Goal: Contribute content: Contribute content

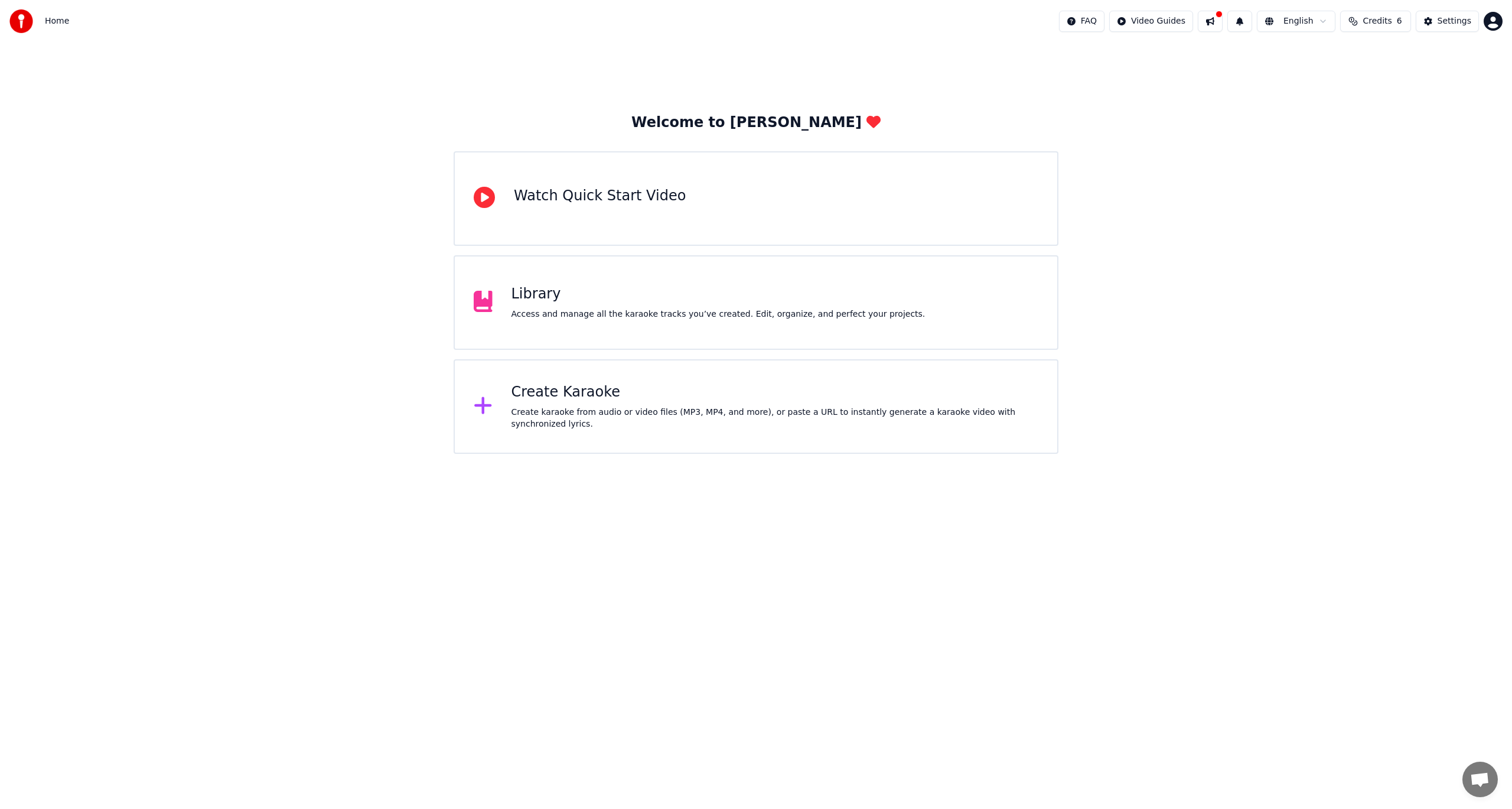
click at [625, 276] on div "Library Access and manage all the karaoke tracks you’ve created. Edit, organize…" at bounding box center [756, 302] width 605 height 94
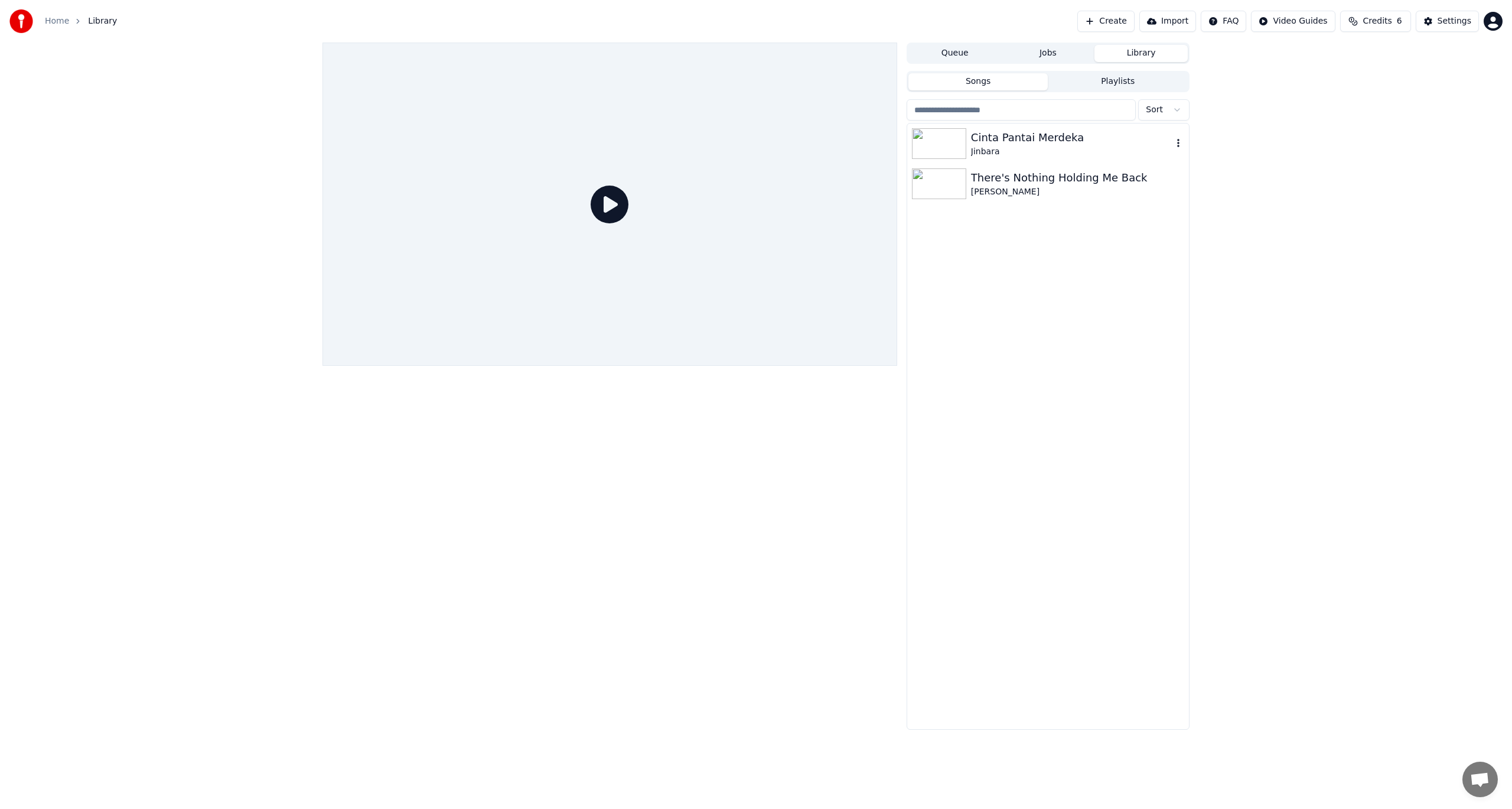
click at [969, 150] on div at bounding box center [942, 143] width 59 height 31
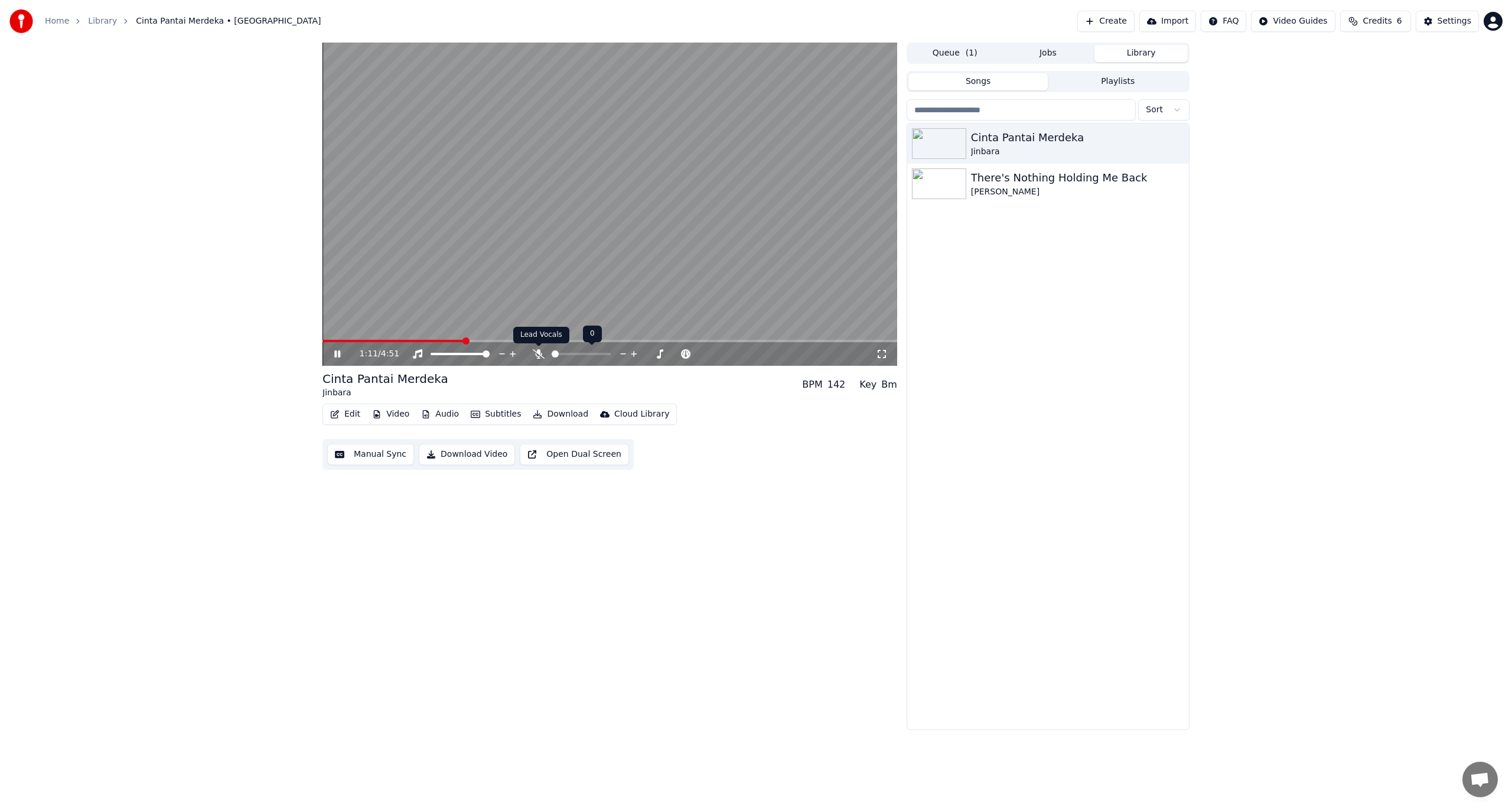
click at [534, 353] on icon at bounding box center [539, 354] width 12 height 9
click at [535, 355] on icon at bounding box center [539, 354] width 12 height 9
click at [535, 350] on icon at bounding box center [539, 354] width 12 height 9
click at [1019, 207] on div "Cinta Pantai Merdeka Jinbara There's Nothing Holding Me Back [PERSON_NAME]" at bounding box center [1048, 426] width 282 height 605
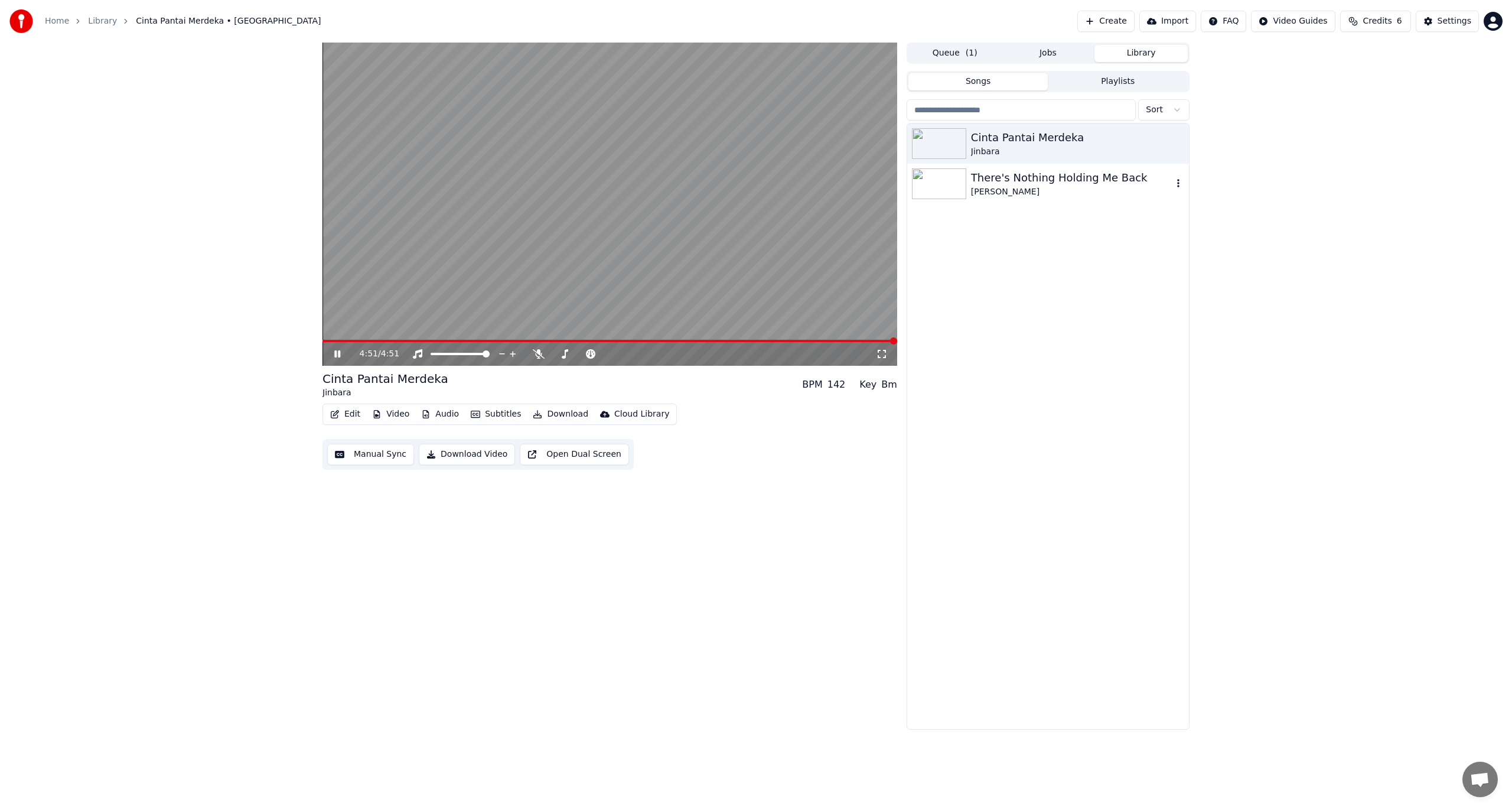
click at [1007, 186] on div "[PERSON_NAME]" at bounding box center [1072, 192] width 201 height 12
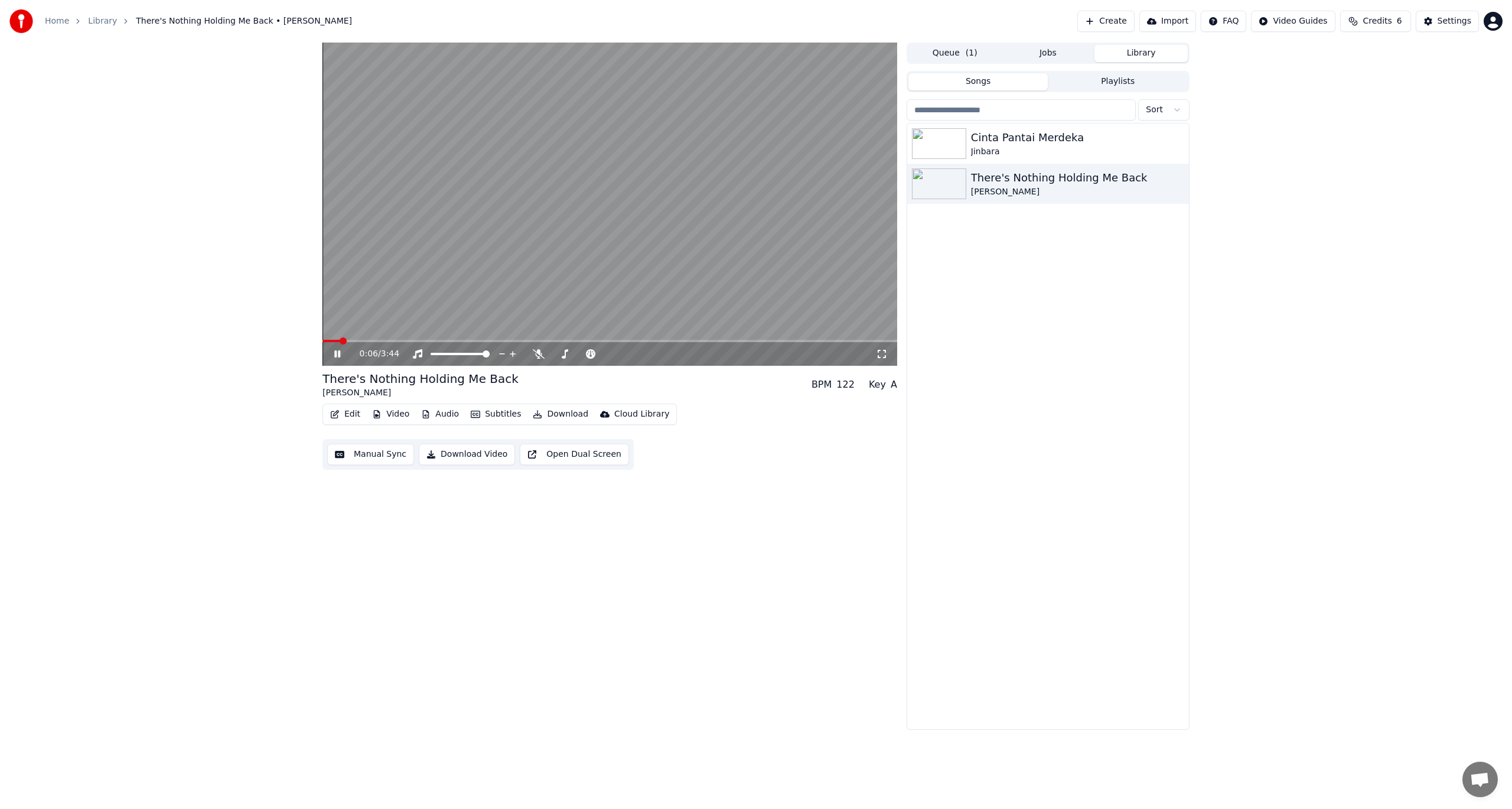
drag, startPoint x: 623, startPoint y: 38, endPoint x: 782, endPoint y: 565, distance: 550.5
drag, startPoint x: 547, startPoint y: 367, endPoint x: 543, endPoint y: 355, distance: 12.6
click at [545, 360] on div "0:10 / 3:44 There's Nothing Holding Me Back [PERSON_NAME] BPM 122 Key A Edit Vi…" at bounding box center [610, 386] width 574 height 687
click at [537, 355] on icon at bounding box center [539, 354] width 12 height 9
click at [591, 171] on video at bounding box center [610, 204] width 574 height 323
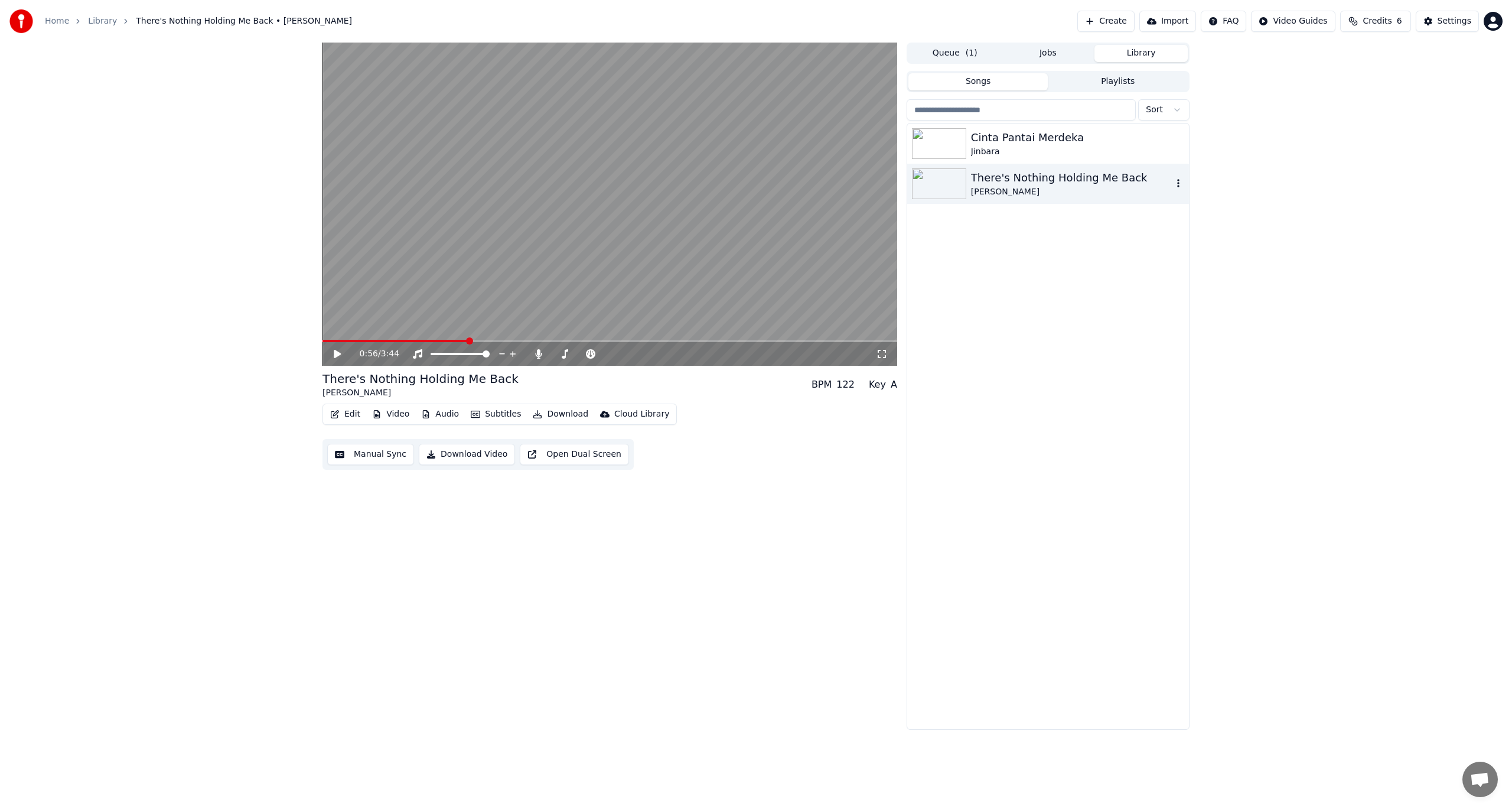
click at [947, 173] on img at bounding box center [940, 183] width 55 height 31
click at [341, 349] on div "0:56 / 3:44" at bounding box center [610, 354] width 565 height 12
click at [341, 356] on icon at bounding box center [346, 354] width 28 height 9
click at [700, 297] on video at bounding box center [610, 204] width 574 height 323
click at [17, 27] on img at bounding box center [21, 21] width 24 height 24
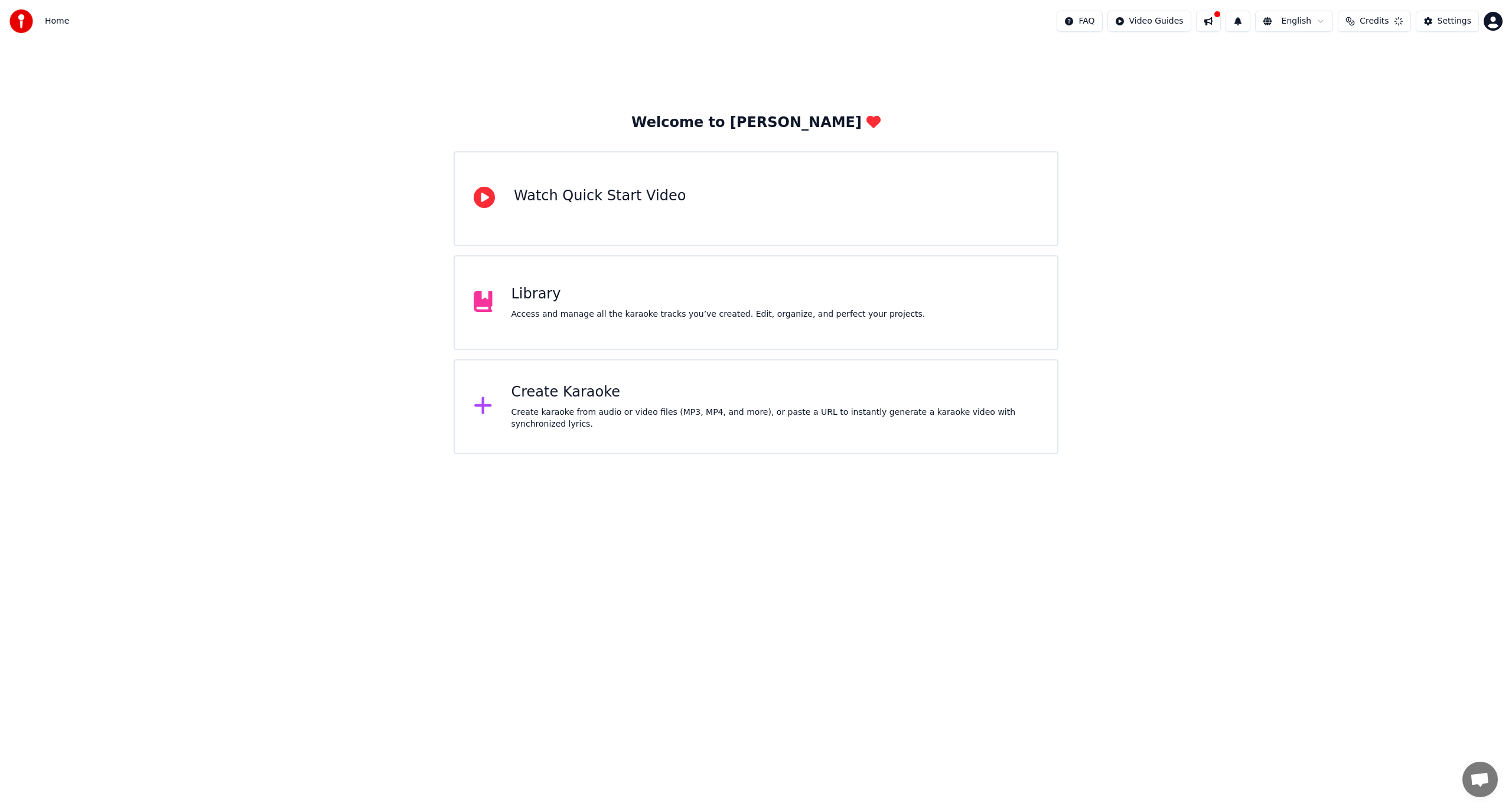
click at [618, 214] on div "Watch Quick Start Video" at bounding box center [756, 198] width 605 height 94
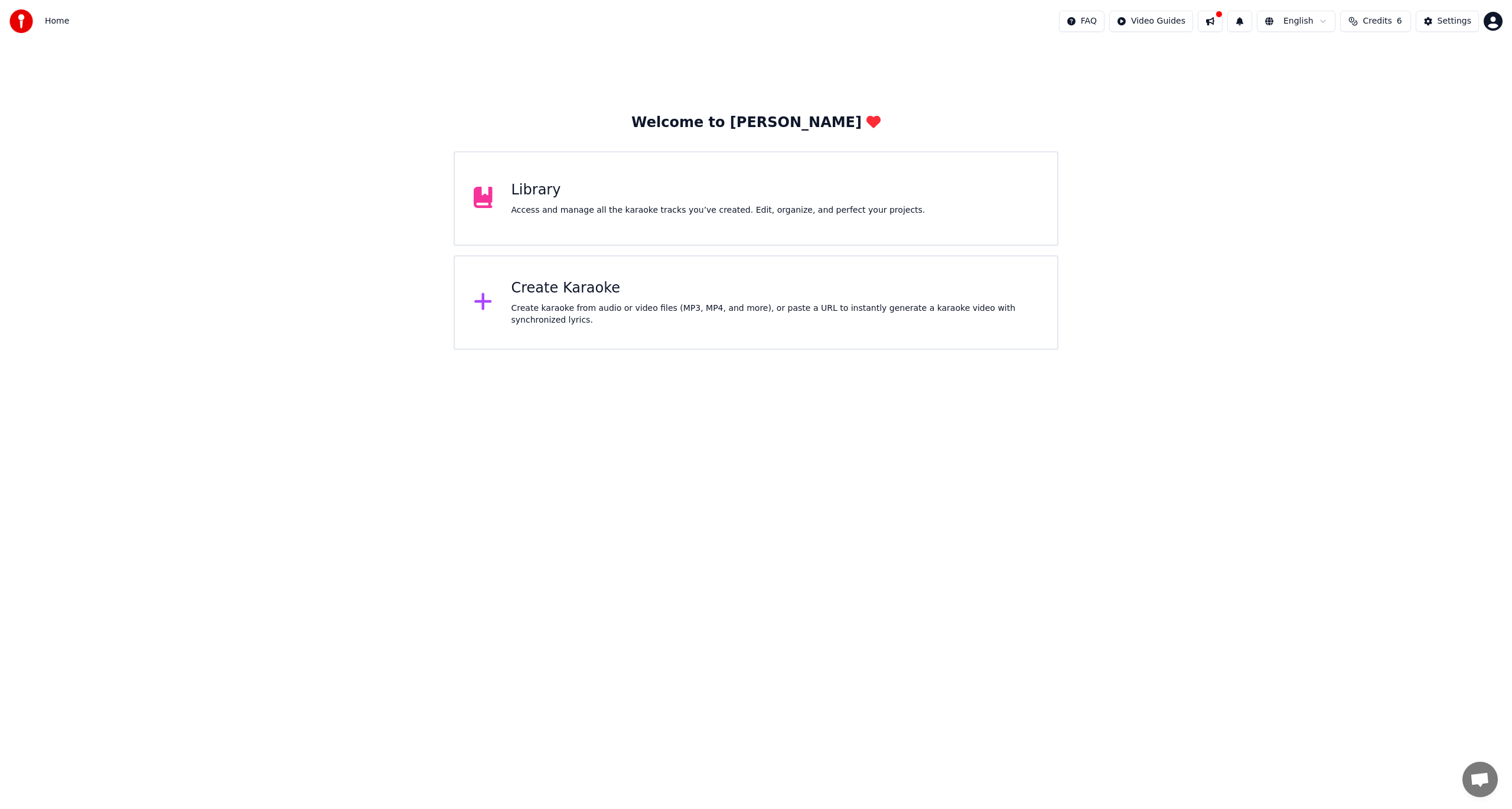
click at [734, 232] on div "Library Access and manage all the karaoke tracks you’ve created. Edit, organize…" at bounding box center [756, 198] width 605 height 94
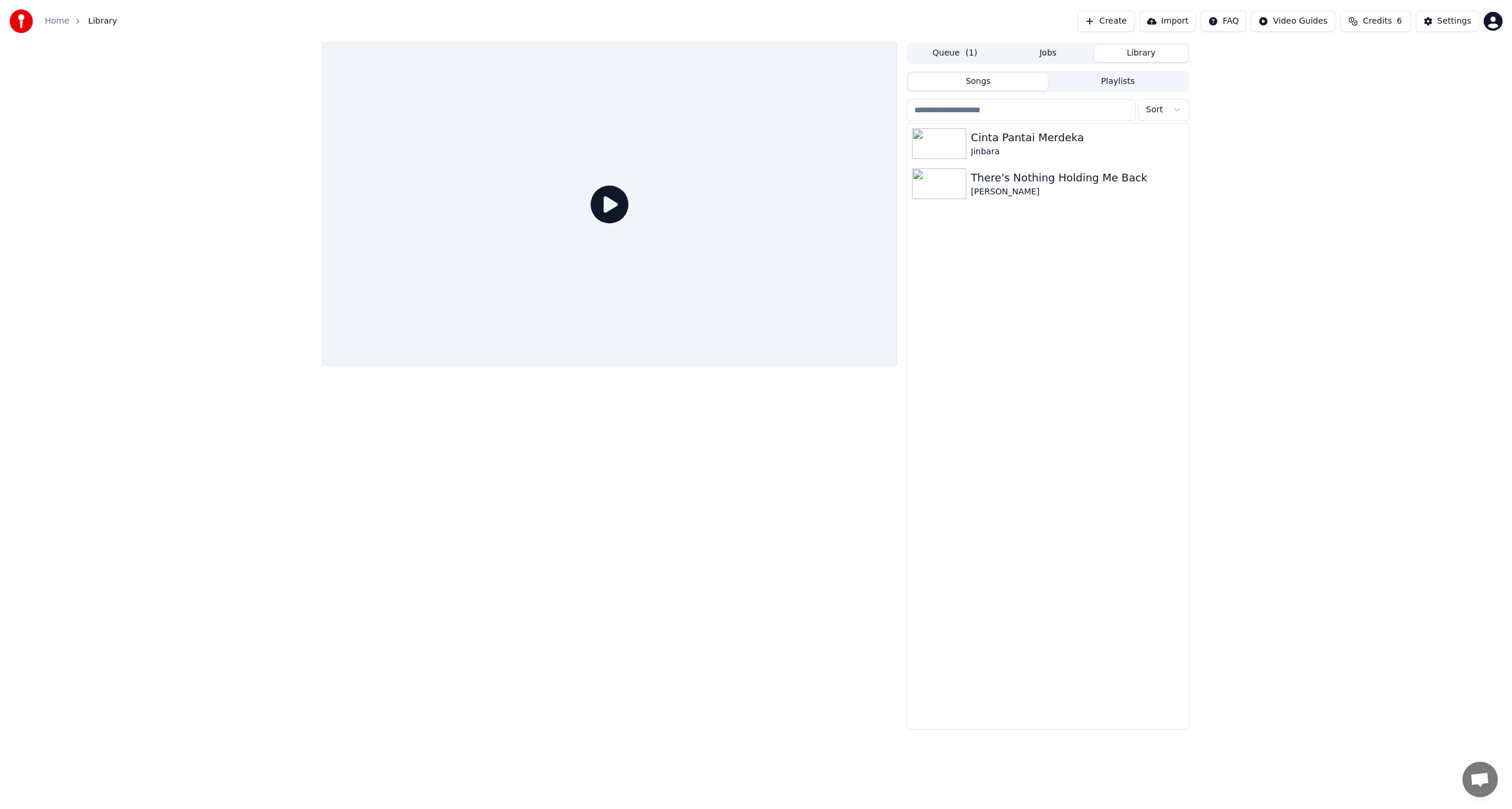
click at [1121, 22] on button "Create" at bounding box center [1106, 22] width 58 height 22
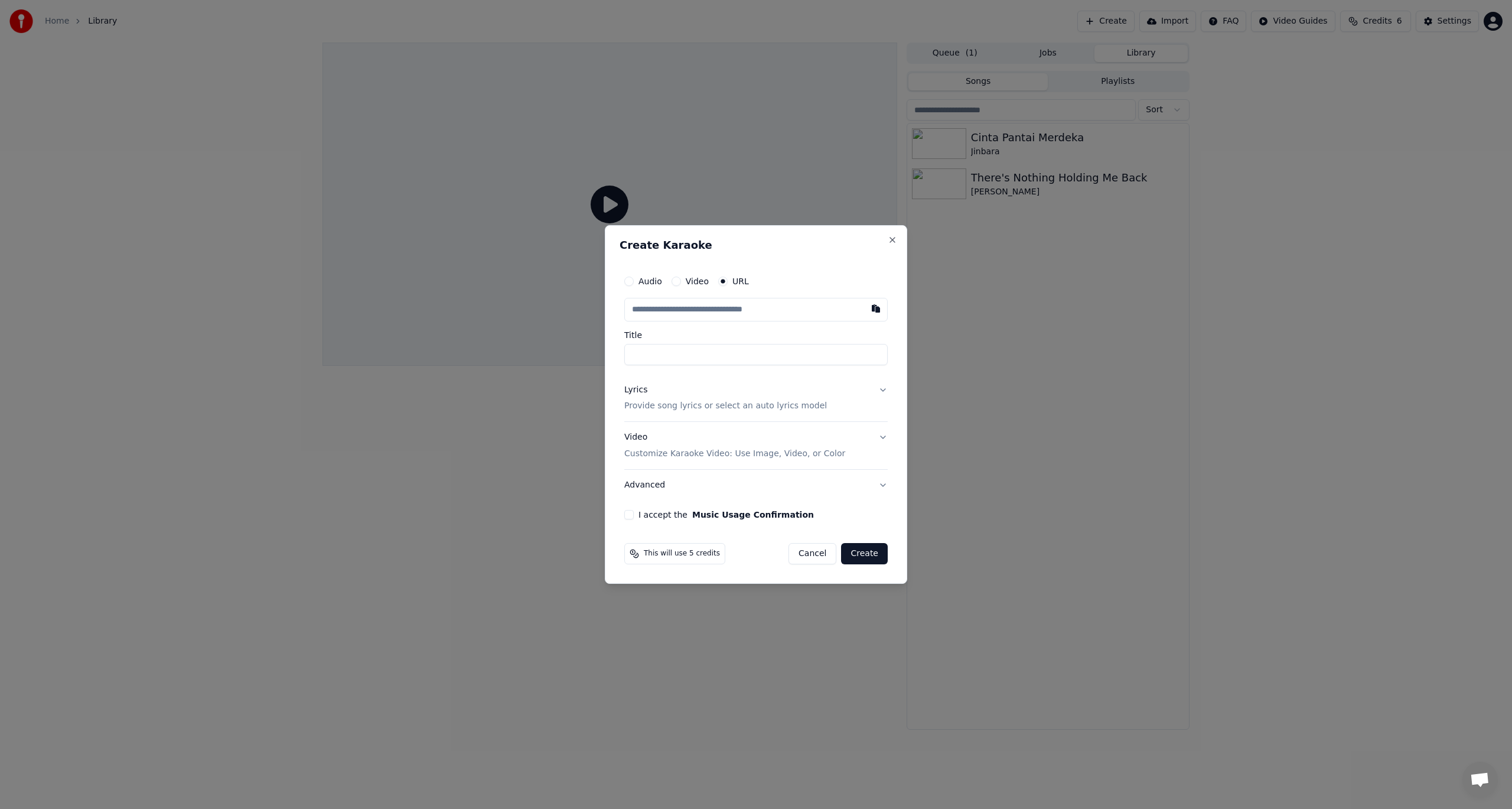
click at [689, 311] on input "text" at bounding box center [756, 309] width 263 height 24
drag, startPoint x: 691, startPoint y: 301, endPoint x: 691, endPoint y: 308, distance: 7.0
click at [649, 313] on input "text" at bounding box center [756, 309] width 263 height 24
click at [873, 308] on button "button" at bounding box center [876, 308] width 24 height 22
type input "**********"
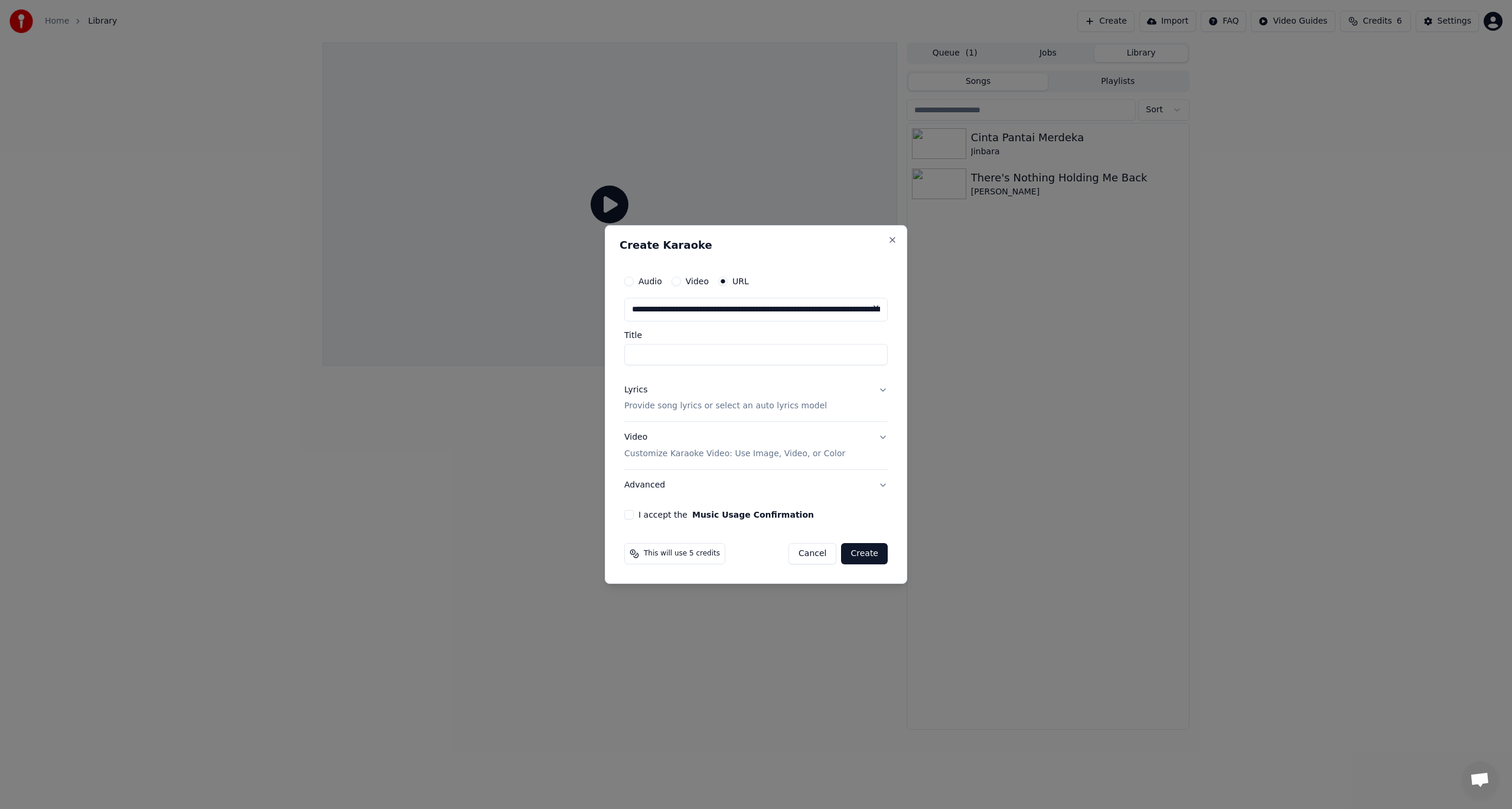
type input "**********"
click at [860, 561] on button "Create" at bounding box center [864, 554] width 47 height 22
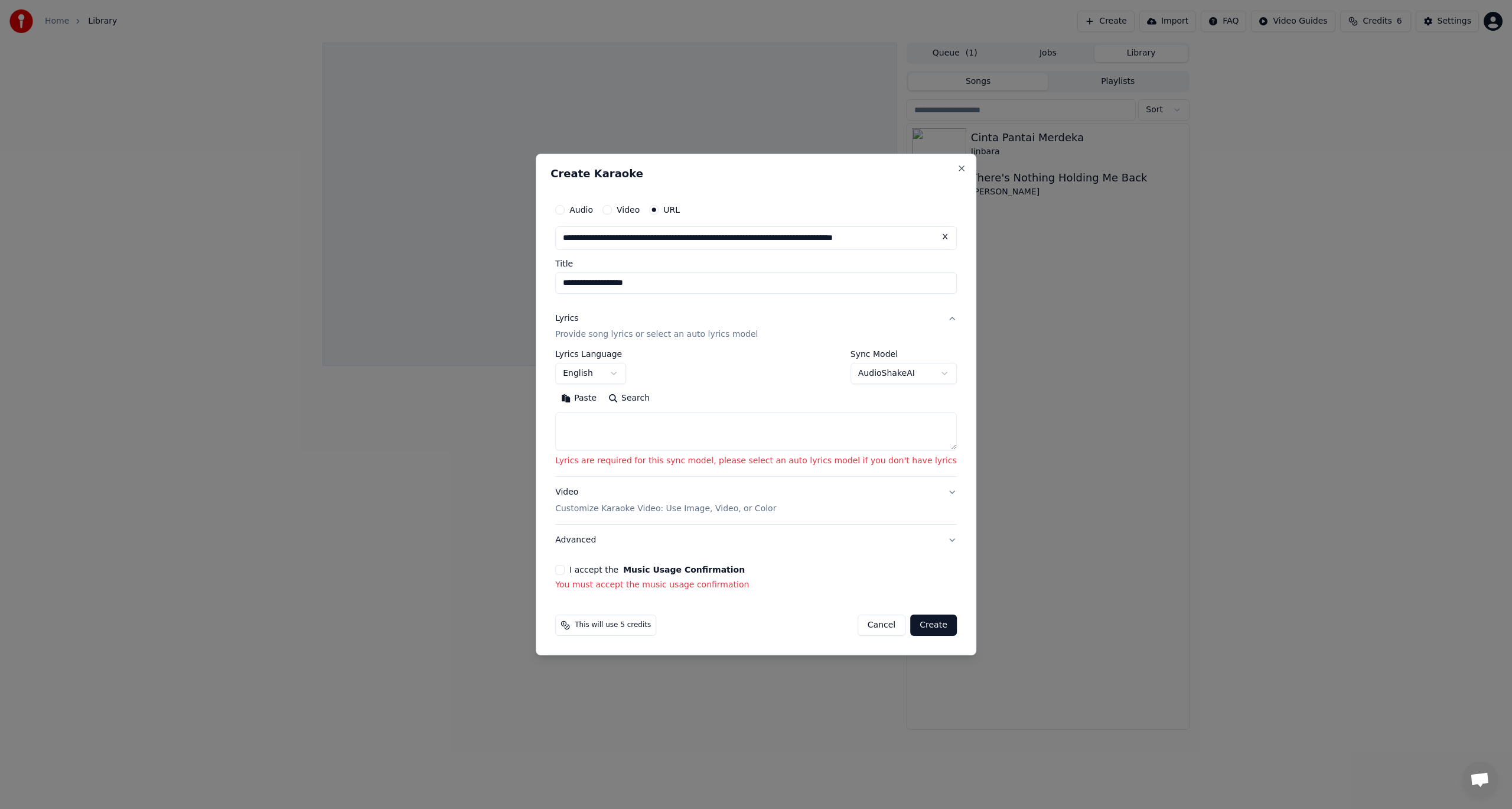
click at [910, 621] on button "Create" at bounding box center [933, 626] width 47 height 22
click at [910, 631] on button "Create" at bounding box center [933, 626] width 47 height 22
click at [910, 622] on button "Create" at bounding box center [933, 626] width 47 height 22
click at [565, 565] on button "I accept the Music Usage Confirmation" at bounding box center [559, 570] width 9 height 9
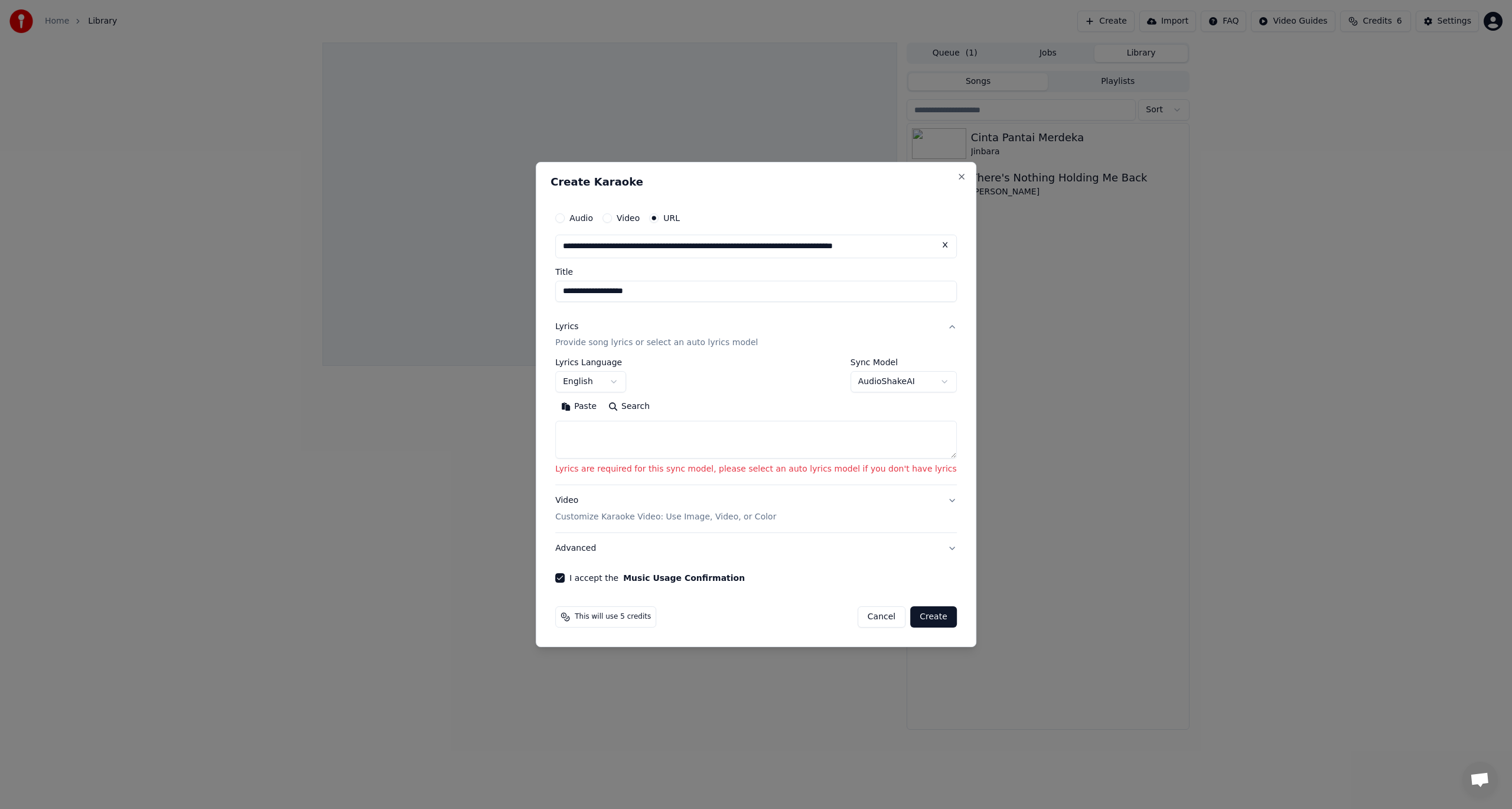
click at [912, 618] on button "Create" at bounding box center [933, 617] width 47 height 22
click at [869, 386] on body "**********" at bounding box center [756, 404] width 1512 height 809
click at [921, 618] on body "**********" at bounding box center [756, 404] width 1512 height 809
click at [631, 381] on body "**********" at bounding box center [756, 404] width 1512 height 809
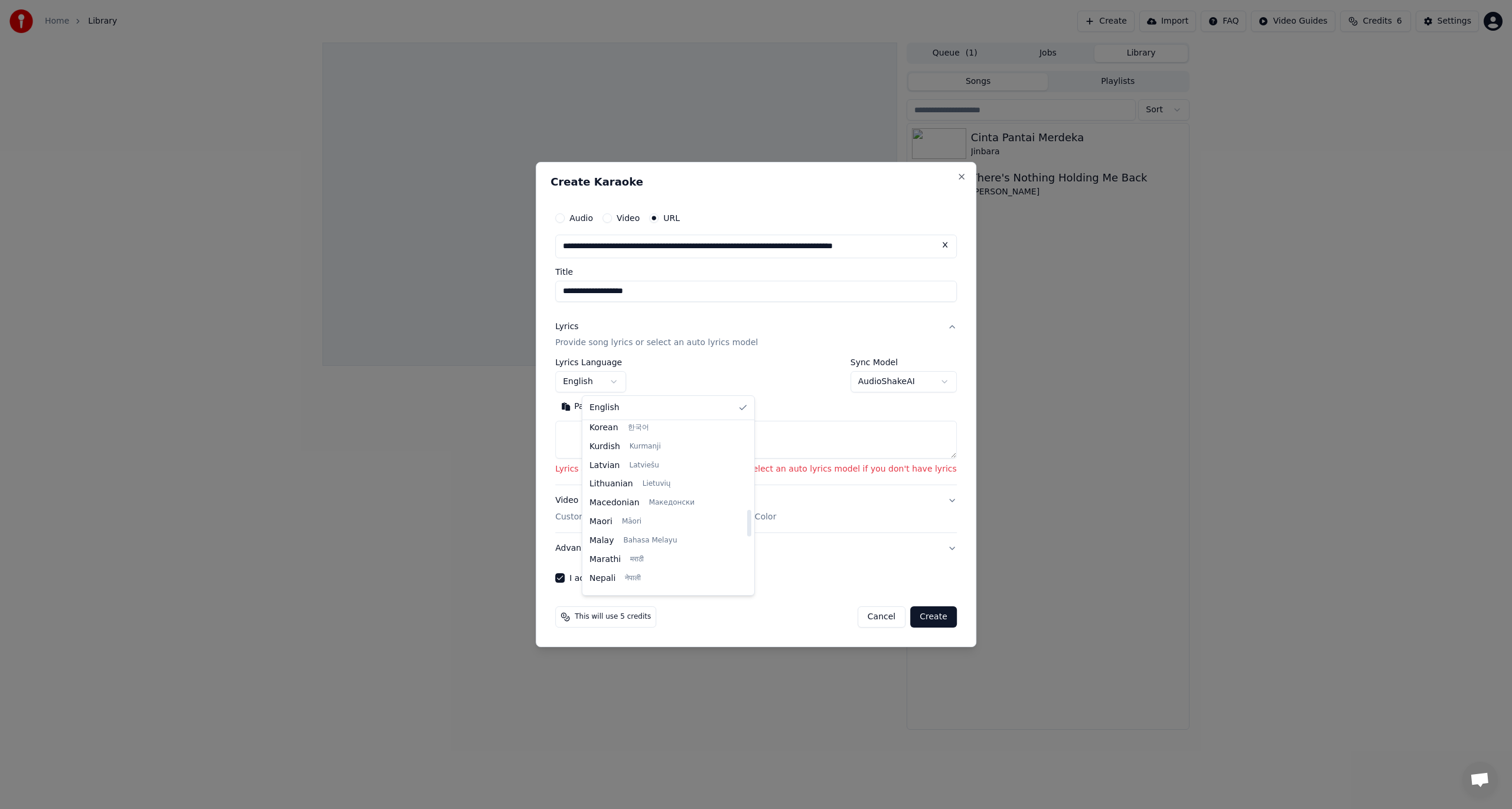
select select "**"
click at [686, 439] on textarea at bounding box center [756, 440] width 402 height 38
click at [927, 553] on button "Advanced" at bounding box center [756, 548] width 402 height 31
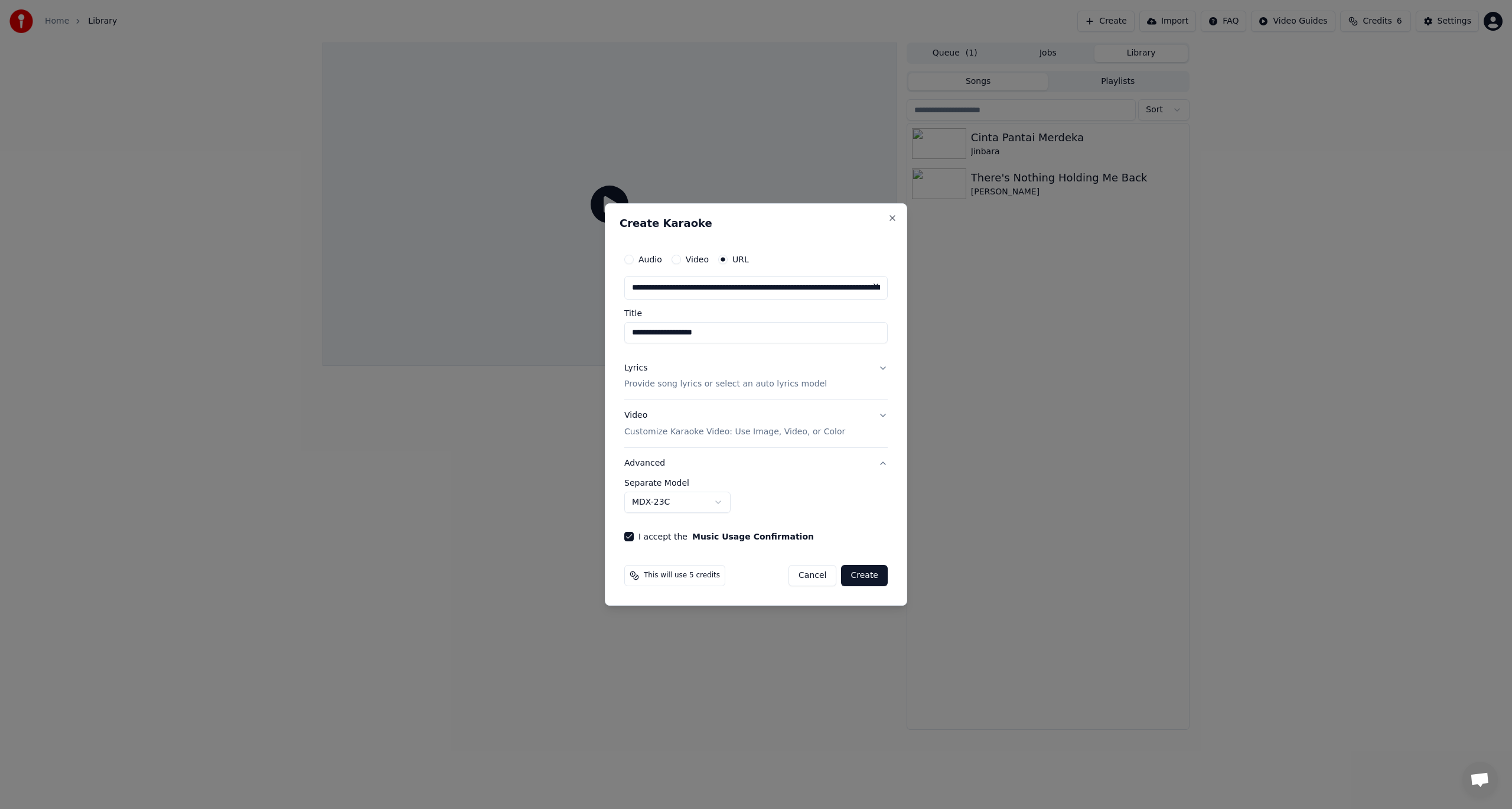
click at [866, 579] on button "Create" at bounding box center [864, 576] width 47 height 22
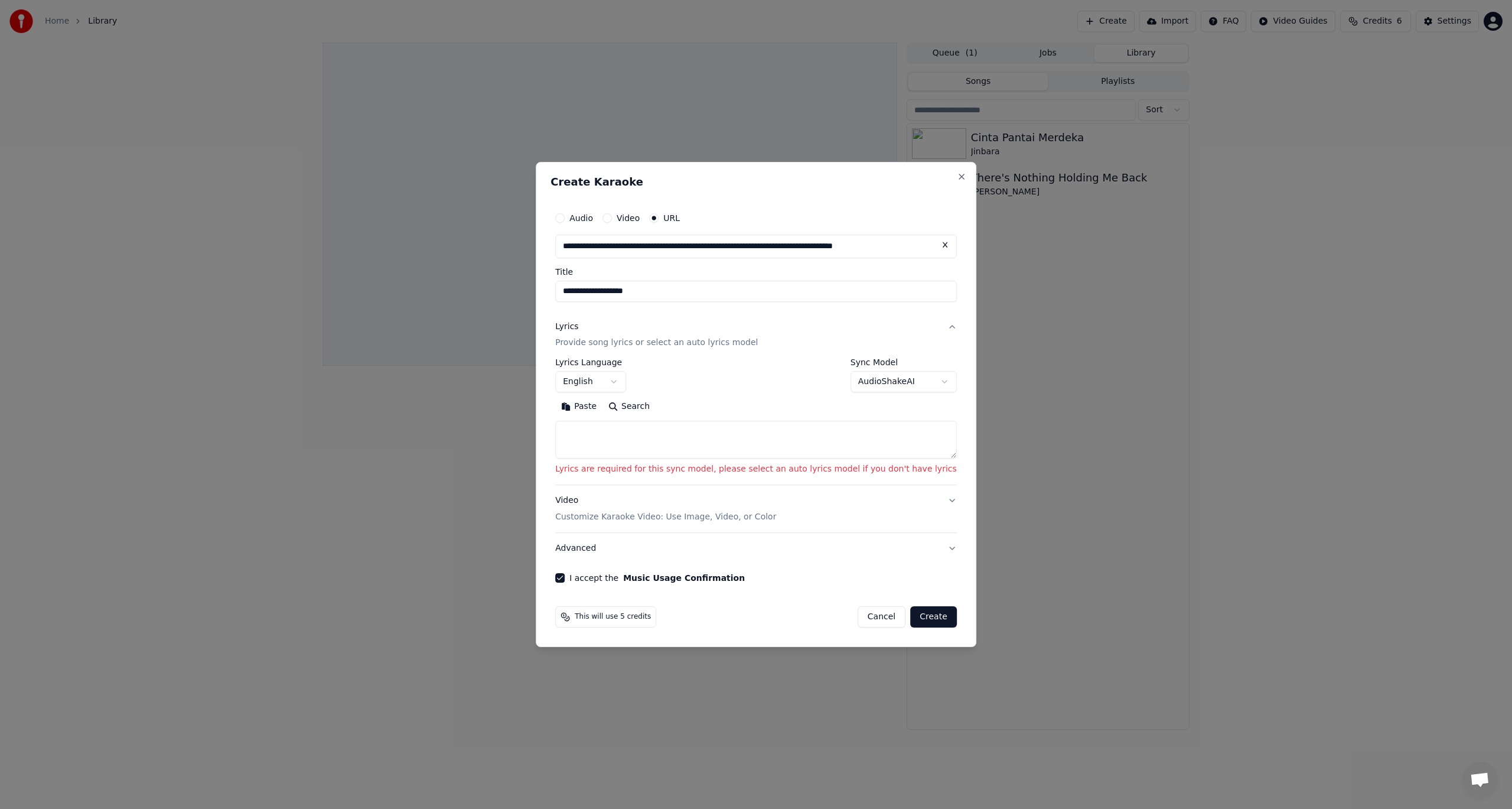
click at [920, 502] on button "Video Customize Karaoke Video: Use Image, Video, or Color" at bounding box center [756, 509] width 402 height 47
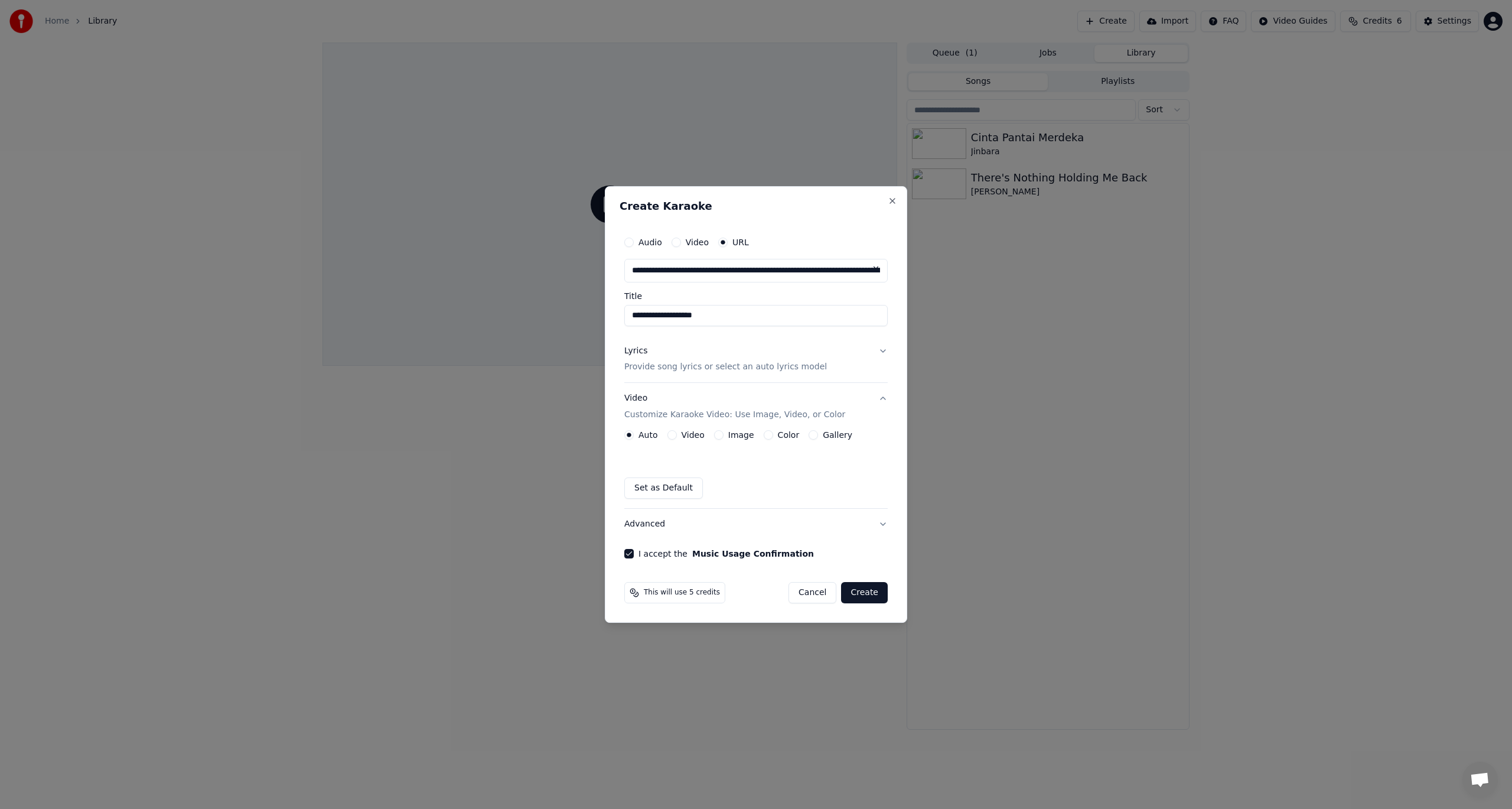
click at [672, 431] on button "Video" at bounding box center [672, 434] width 9 height 9
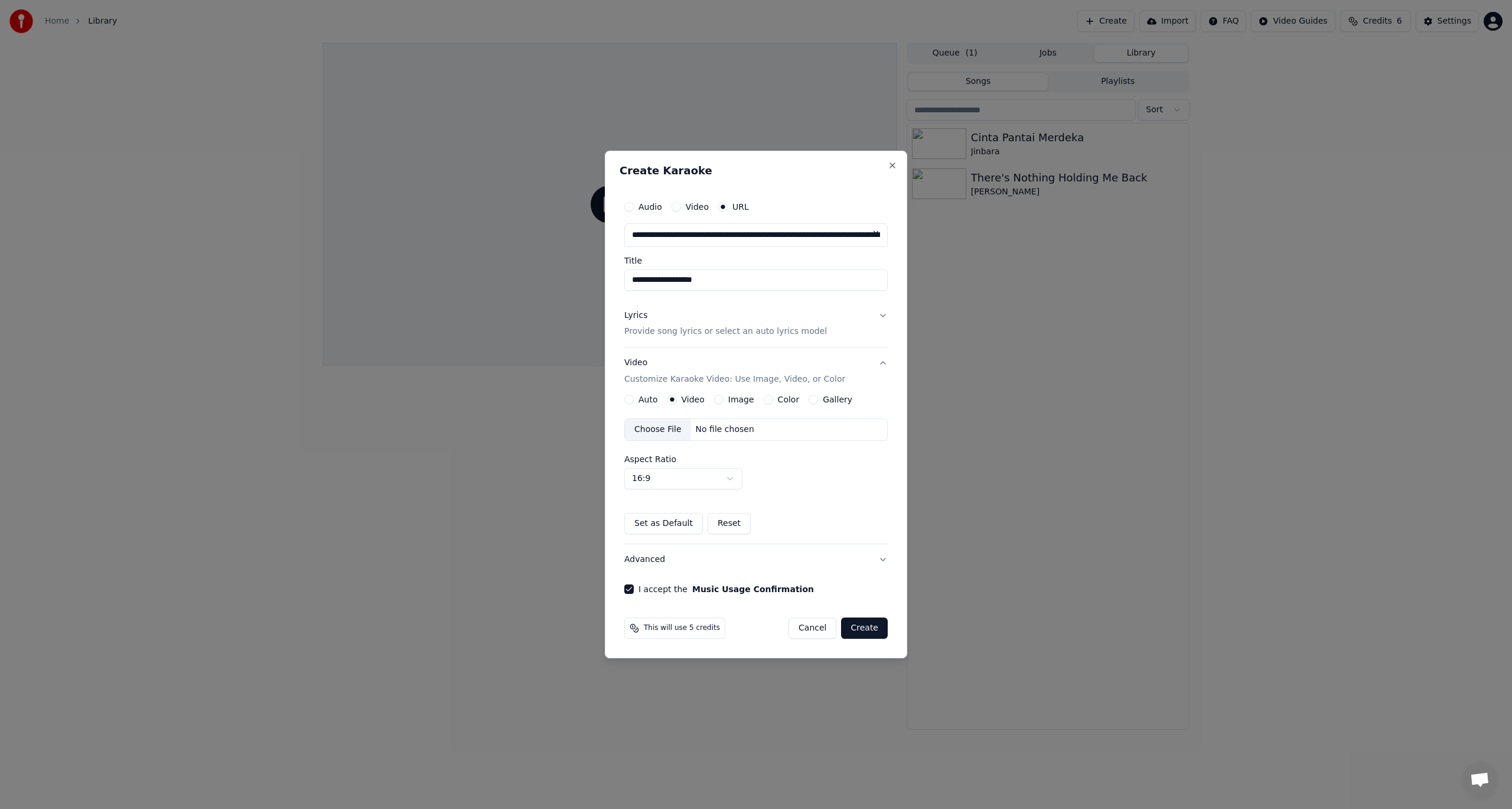
click at [871, 626] on button "Create" at bounding box center [864, 629] width 47 height 22
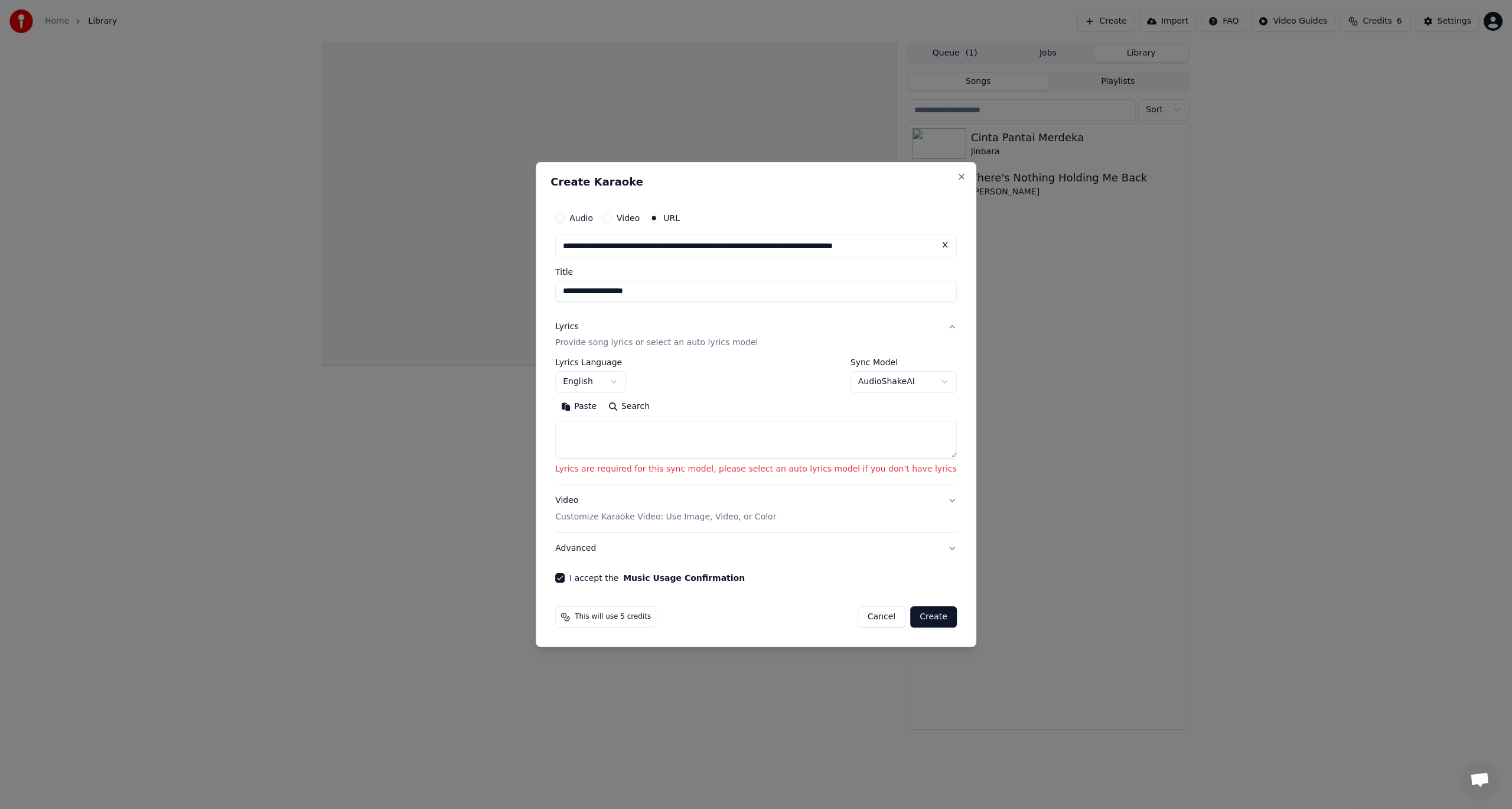
click at [741, 444] on textarea at bounding box center [756, 440] width 402 height 38
drag, startPoint x: 598, startPoint y: 432, endPoint x: 605, endPoint y: 411, distance: 22.1
click at [602, 405] on button "Paste" at bounding box center [579, 407] width 47 height 19
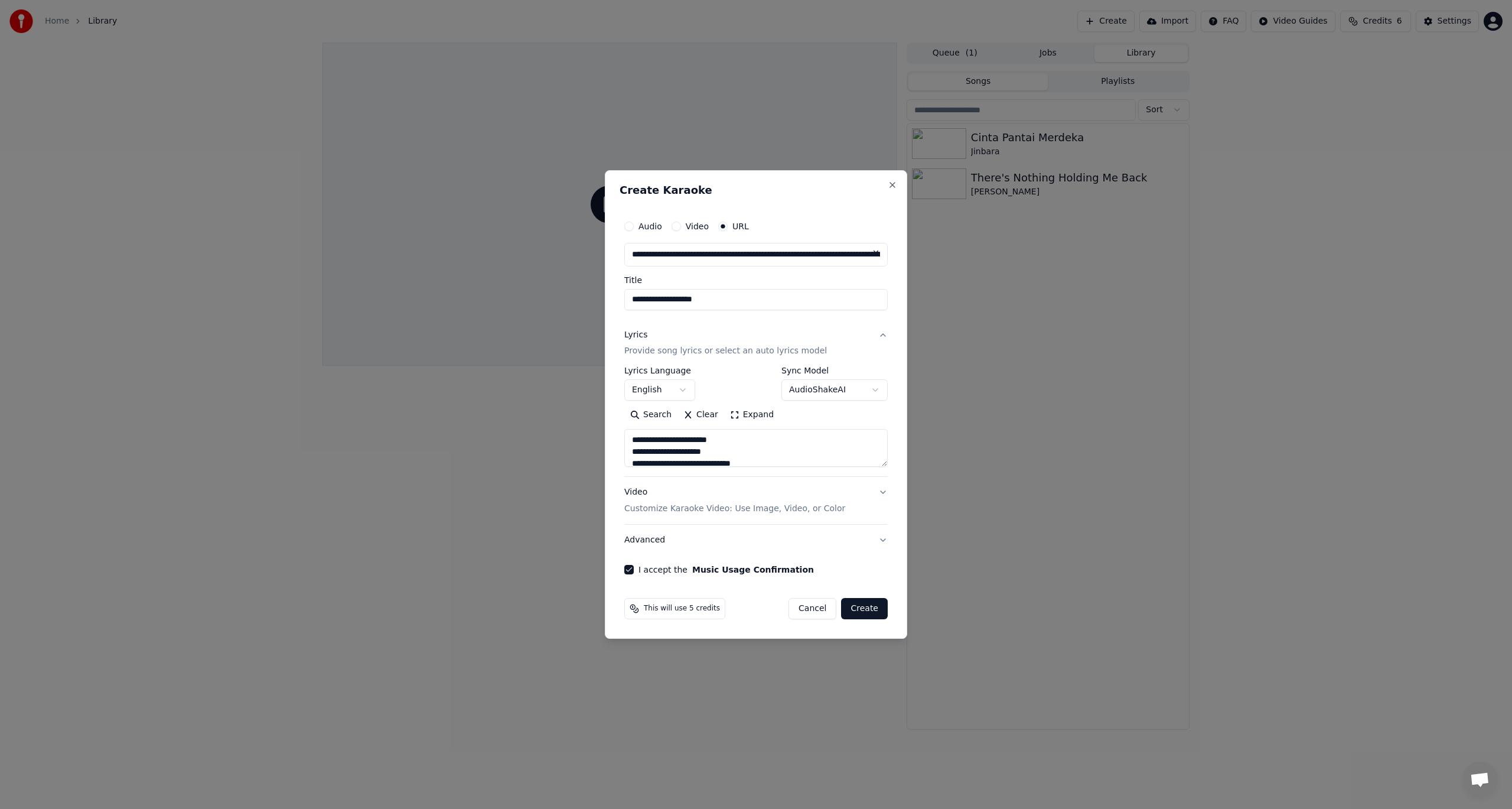
click at [869, 606] on button "Create" at bounding box center [864, 609] width 47 height 22
type textarea "**********"
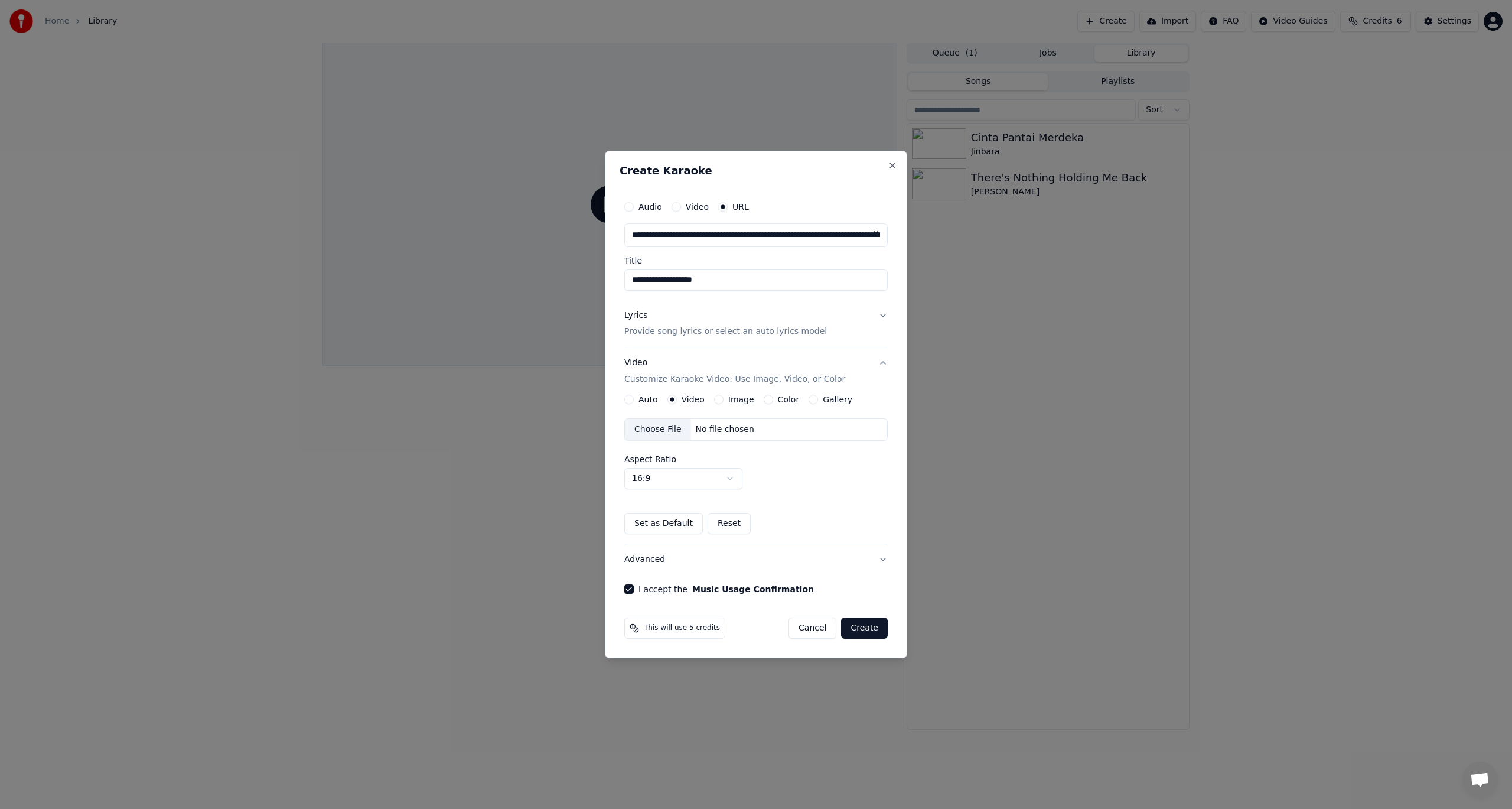
click at [627, 398] on button "Auto" at bounding box center [629, 399] width 9 height 9
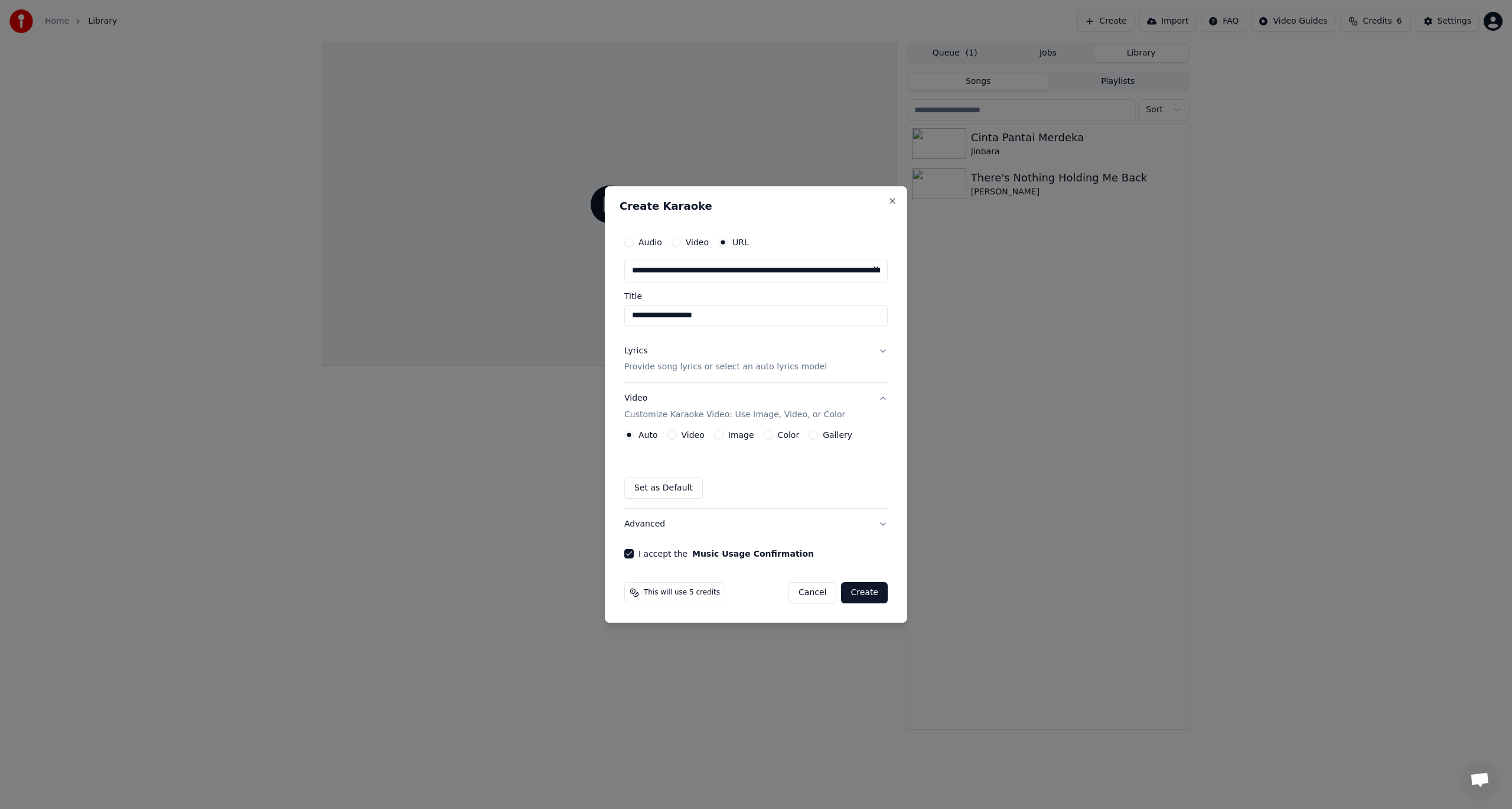
click at [866, 595] on button "Create" at bounding box center [864, 593] width 47 height 22
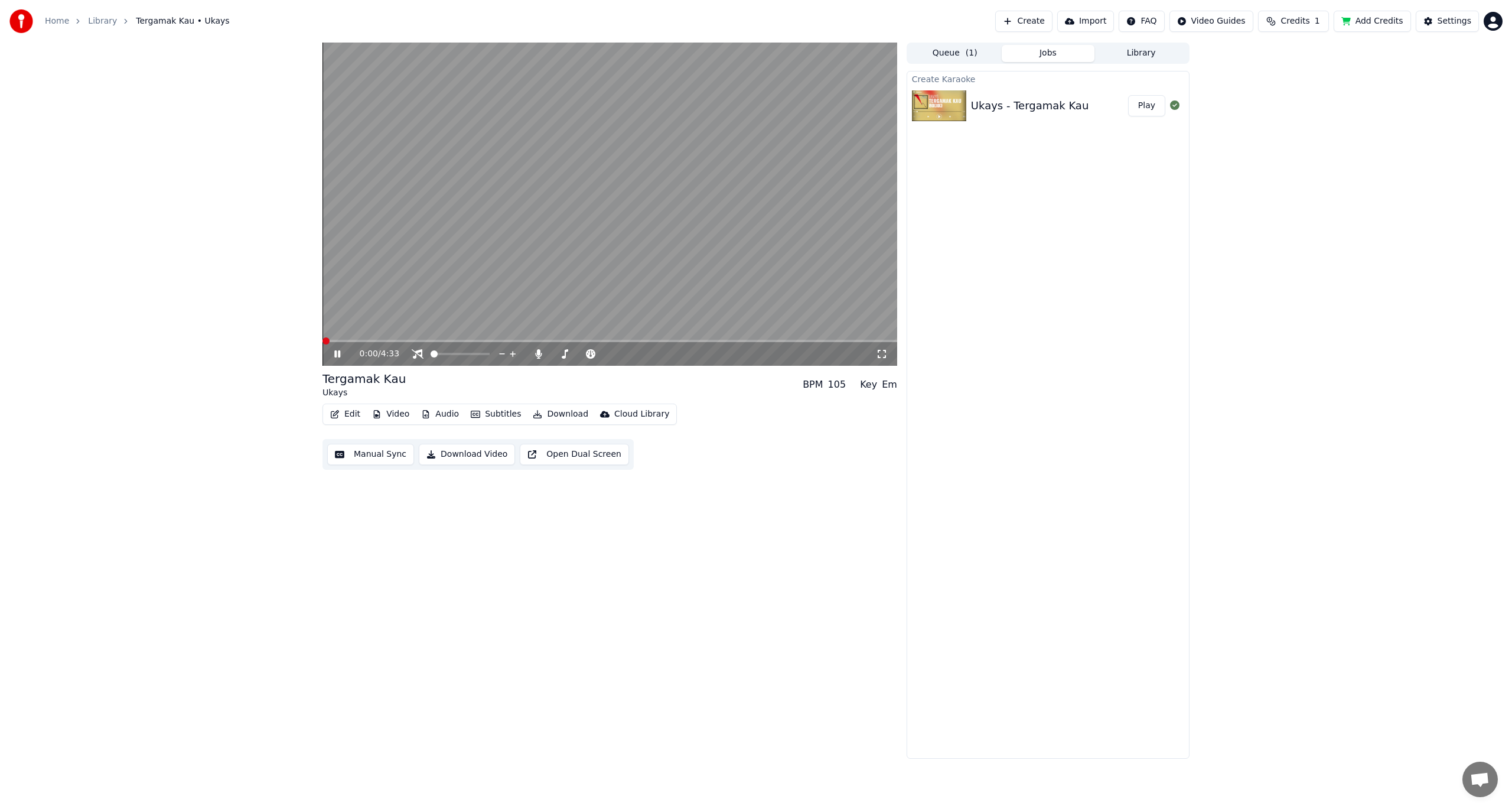
click at [323, 344] on span at bounding box center [326, 341] width 7 height 7
click at [421, 354] on icon at bounding box center [418, 354] width 12 height 9
click at [536, 356] on icon at bounding box center [538, 354] width 6 height 9
click at [588, 224] on video at bounding box center [610, 204] width 574 height 323
click at [950, 44] on div "Queue ( 1 ) Jobs Library" at bounding box center [1048, 53] width 283 height 22
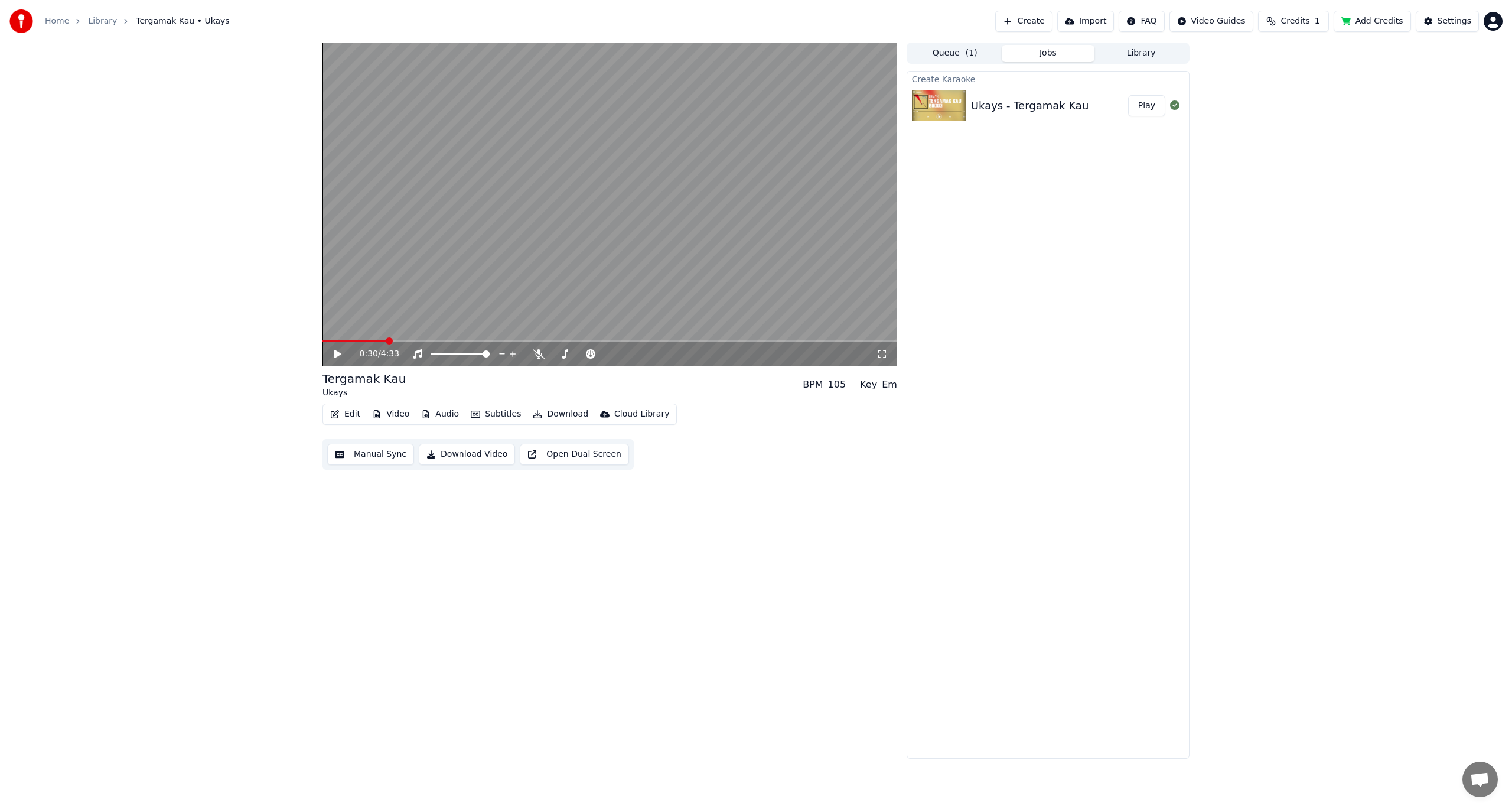
click at [959, 67] on div "Queue ( 1 ) Jobs Library Create Karaoke Ukays - Tergamak Kau Play" at bounding box center [1048, 401] width 283 height 716
click at [960, 59] on button "Queue ( 1 )" at bounding box center [956, 53] width 93 height 17
click at [1118, 55] on button "Library" at bounding box center [1142, 53] width 93 height 17
